Goal: Find specific page/section: Find specific page/section

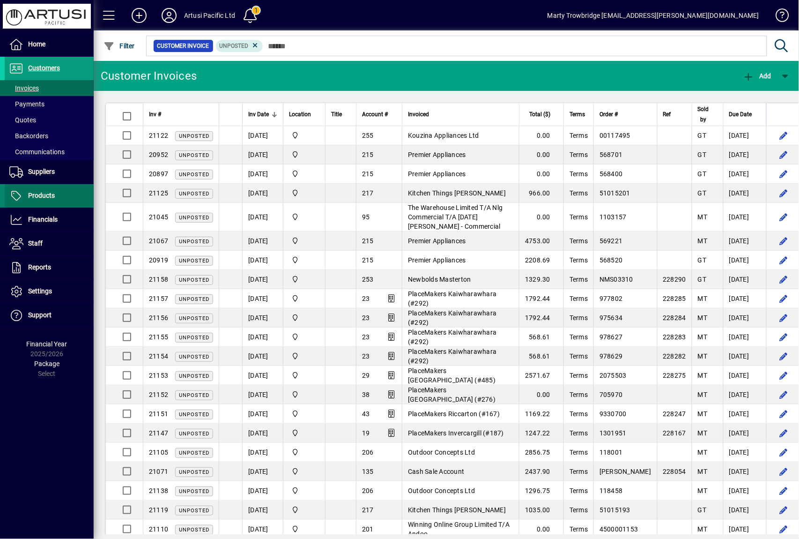
click at [30, 197] on span "Products" at bounding box center [41, 195] width 27 height 7
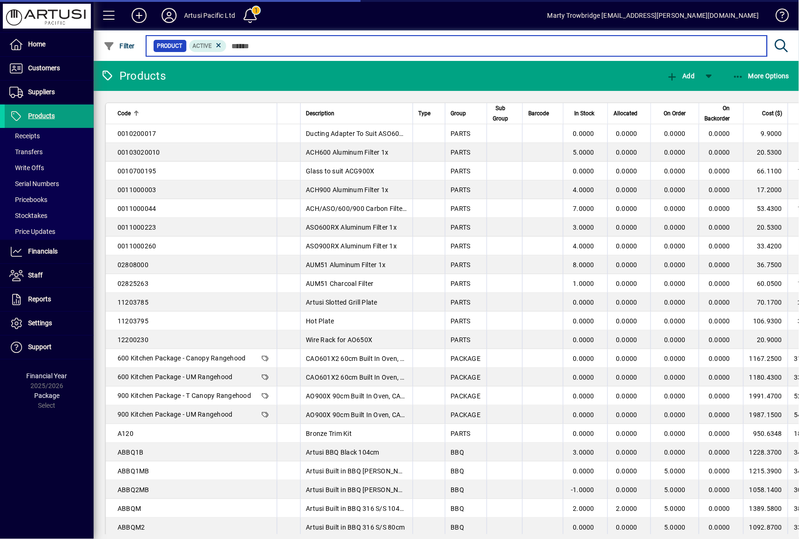
drag, startPoint x: 278, startPoint y: 45, endPoint x: 283, endPoint y: 56, distance: 11.9
click at [278, 45] on input "text" at bounding box center [493, 45] width 533 height 13
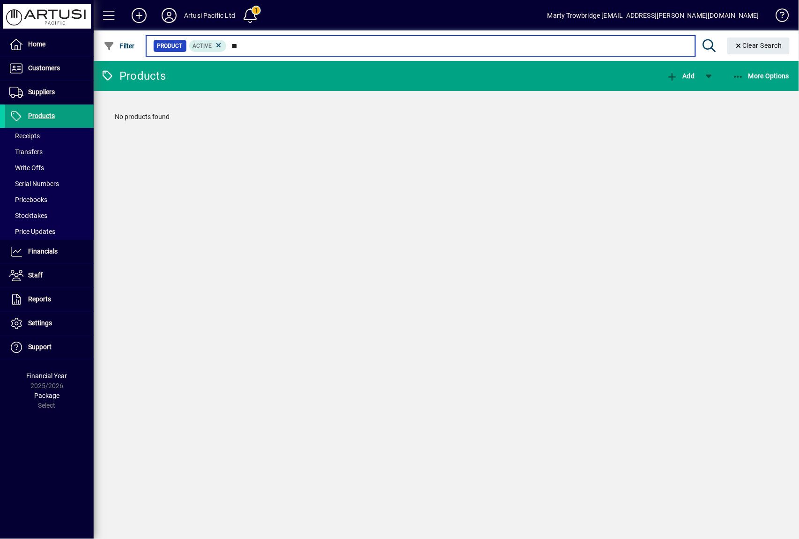
type input "*"
